Goal: Information Seeking & Learning: Learn about a topic

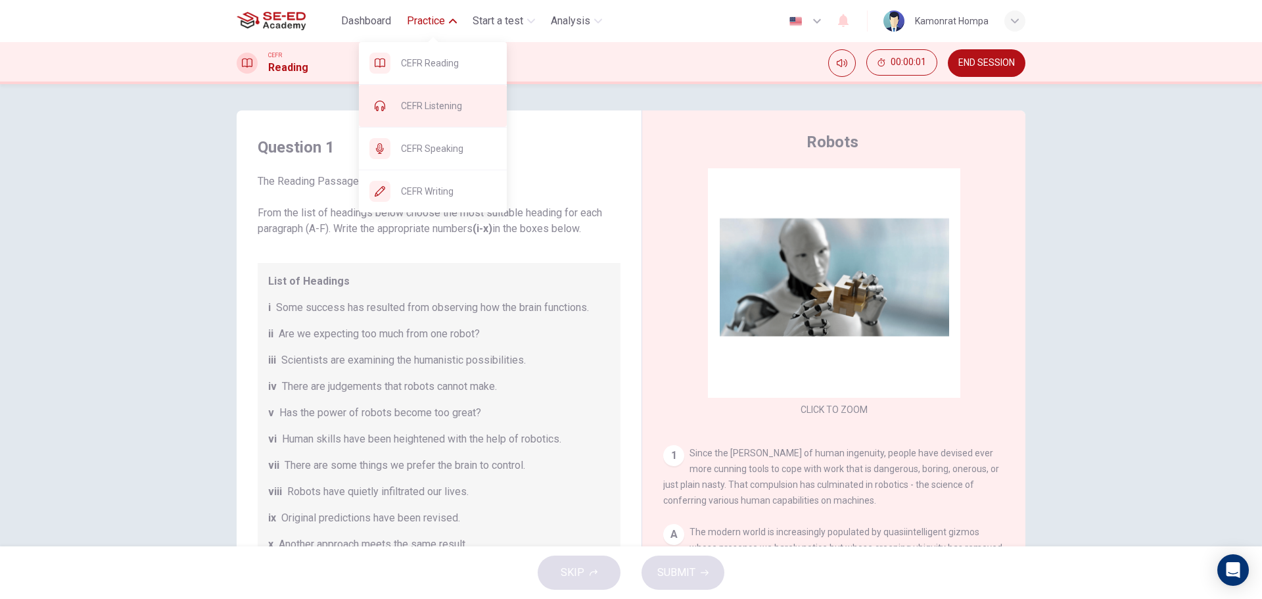
click at [436, 106] on span "CEFR Listening" at bounding box center [448, 106] width 95 height 16
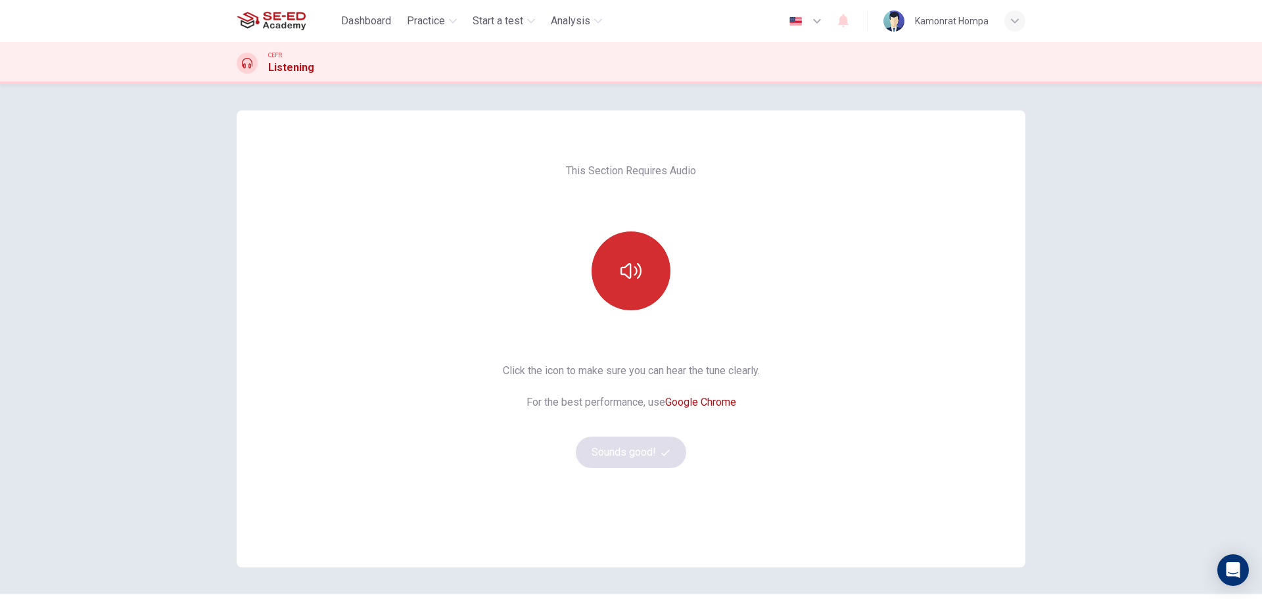
click at [642, 271] on button "button" at bounding box center [631, 270] width 79 height 79
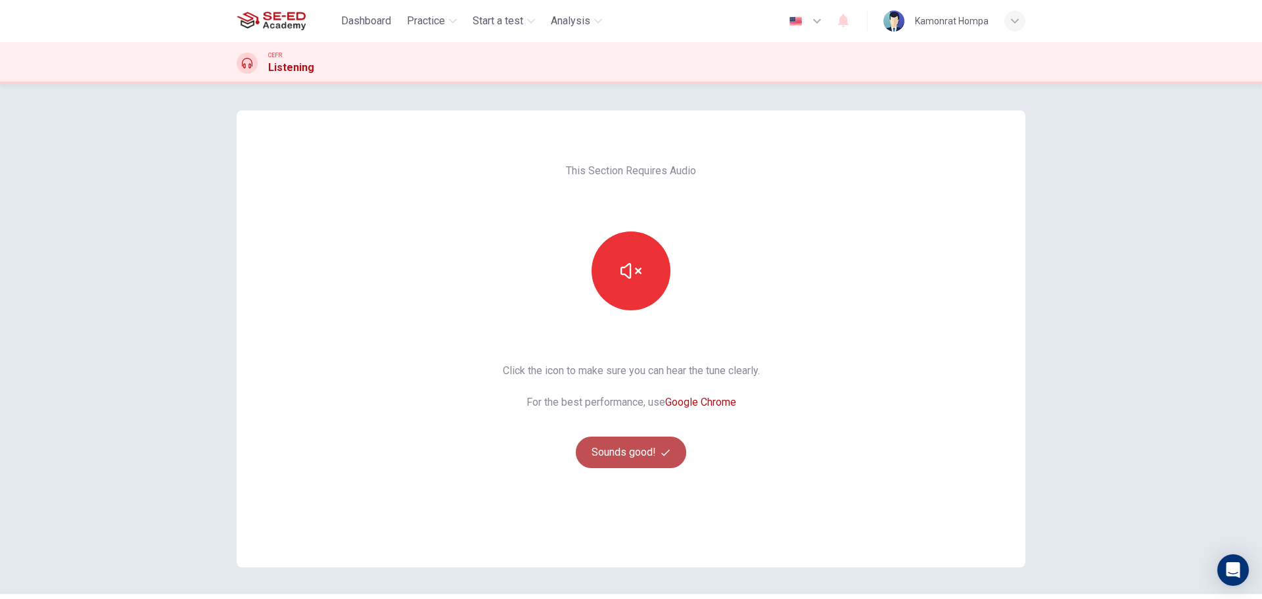
click at [636, 456] on button "Sounds good!" at bounding box center [631, 452] width 110 height 32
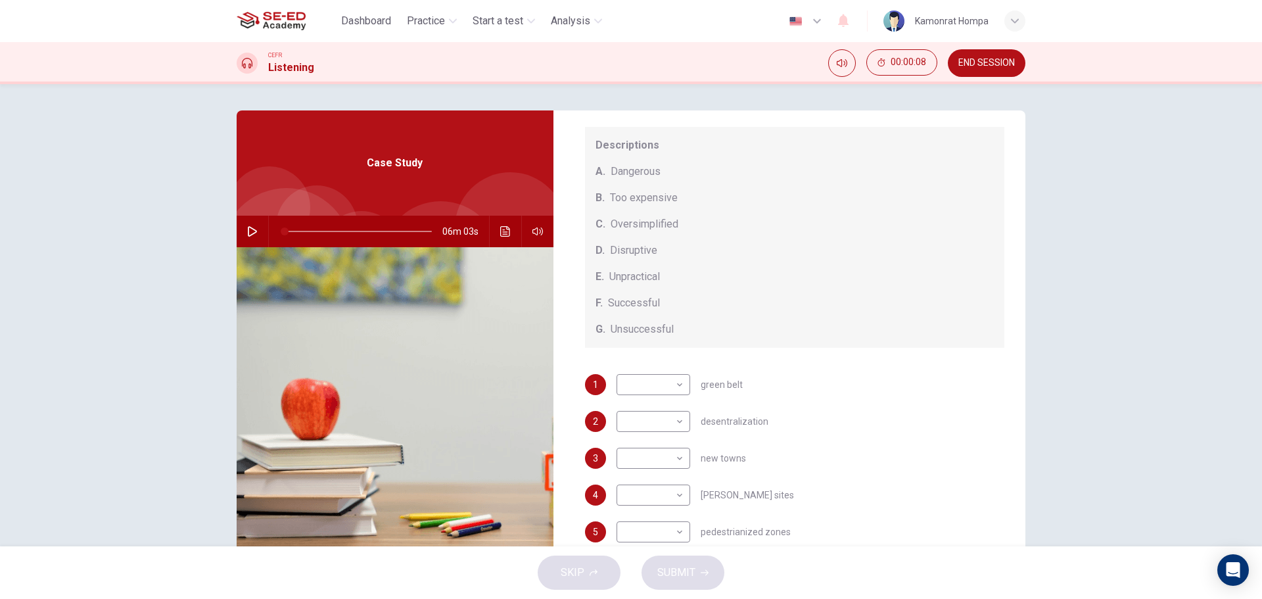
scroll to position [137, 0]
drag, startPoint x: 682, startPoint y: 228, endPoint x: 613, endPoint y: 229, distance: 69.0
click at [613, 229] on div "C. Oversimplified" at bounding box center [795, 223] width 399 height 16
drag, startPoint x: 605, startPoint y: 224, endPoint x: 669, endPoint y: 224, distance: 63.8
click at [669, 224] on div "C. Oversimplified" at bounding box center [795, 223] width 399 height 16
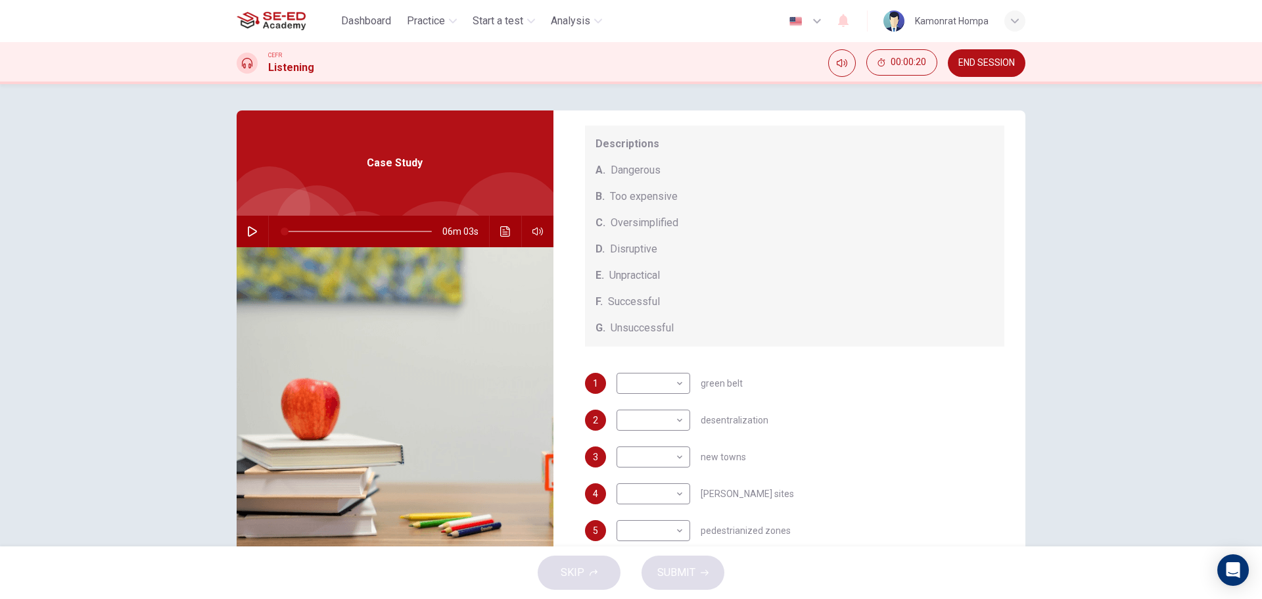
drag, startPoint x: 701, startPoint y: 419, endPoint x: 777, endPoint y: 419, distance: 75.6
click at [777, 419] on div "2 ​ ​ desentralization" at bounding box center [795, 420] width 420 height 21
drag, startPoint x: 747, startPoint y: 422, endPoint x: 768, endPoint y: 421, distance: 21.1
click at [767, 421] on div "2 ​ ​ desentralization" at bounding box center [795, 420] width 420 height 21
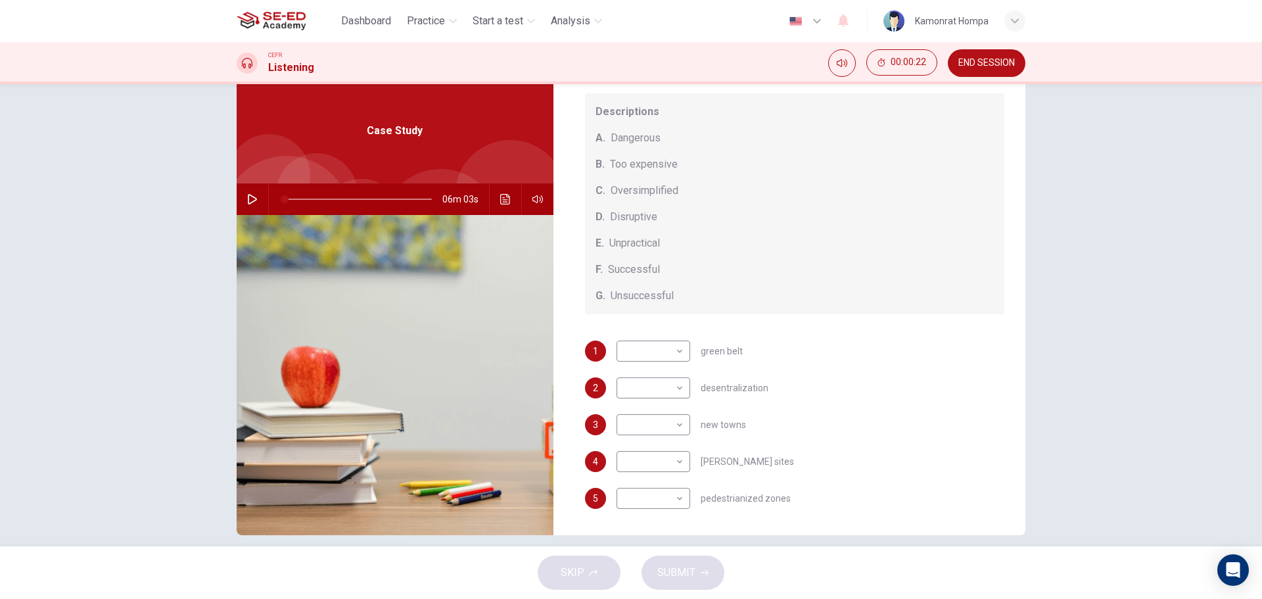
scroll to position [47, 0]
